Goal: Task Accomplishment & Management: Complete application form

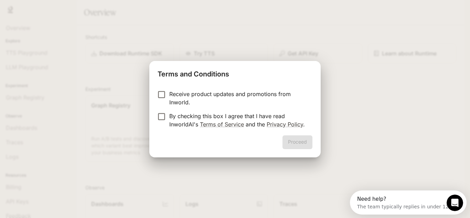
click at [188, 121] on p "By checking this box I agree that I have read InworldAI's Terms of Service and …" at bounding box center [238, 120] width 138 height 17
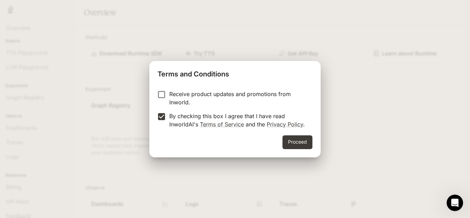
click at [256, 93] on p "Receive product updates and promotions from Inworld." at bounding box center [238, 98] width 138 height 17
click at [248, 118] on p "By checking this box I agree that I have read InworldAI's Terms of Service and …" at bounding box center [238, 120] width 138 height 17
click at [245, 99] on p "Receive product updates and promotions from Inworld." at bounding box center [238, 98] width 138 height 17
click at [239, 126] on link "Terms of Service" at bounding box center [222, 124] width 44 height 7
click at [211, 96] on p "Receive product updates and promotions from Inworld." at bounding box center [238, 98] width 138 height 17
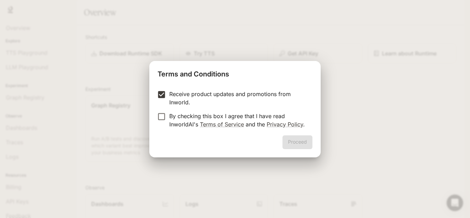
click at [322, 139] on div "Terms and Conditions Receive product updates and promotions from Inworld. By ch…" at bounding box center [235, 109] width 470 height 218
click at [307, 142] on div "Proceed" at bounding box center [234, 146] width 171 height 22
click at [305, 147] on div "Proceed" at bounding box center [234, 146] width 171 height 22
click at [227, 123] on link "Terms of Service" at bounding box center [222, 124] width 44 height 7
